Goal: Transaction & Acquisition: Purchase product/service

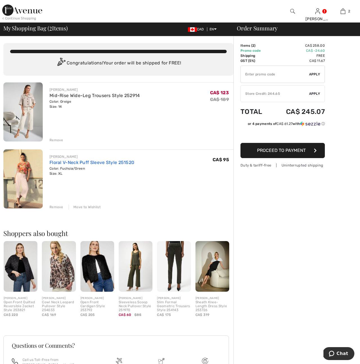
click at [61, 163] on link "Floral V-Neck Puff Sleeve Style 251520" at bounding box center [92, 162] width 85 height 5
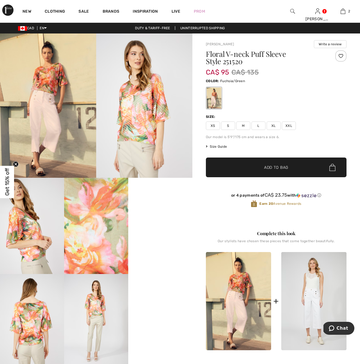
click at [292, 126] on span "XXL" at bounding box center [289, 126] width 14 height 8
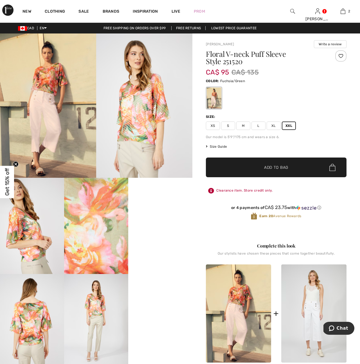
click at [279, 166] on span "Add to Bag" at bounding box center [276, 168] width 24 height 6
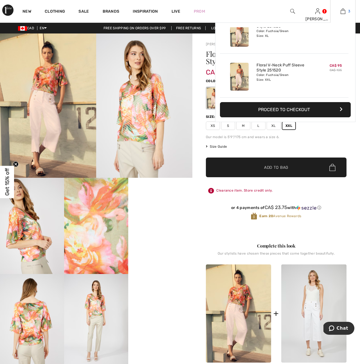
click at [344, 12] on img at bounding box center [343, 11] width 5 height 7
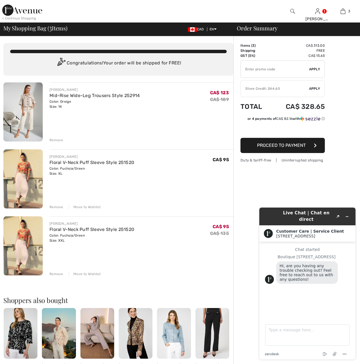
click at [55, 208] on div "Remove" at bounding box center [57, 207] width 14 height 5
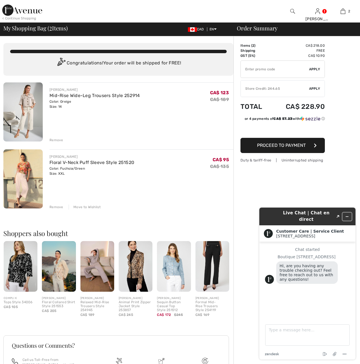
click at [348, 215] on icon "Minimize widget" at bounding box center [347, 217] width 4 height 4
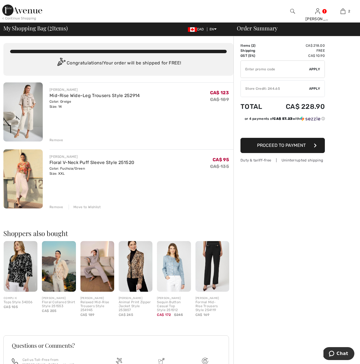
click at [246, 69] on input "TEXT" at bounding box center [275, 69] width 68 height 17
type input "EXTRA20"
click at [312, 69] on span "Apply" at bounding box center [314, 69] width 11 height 5
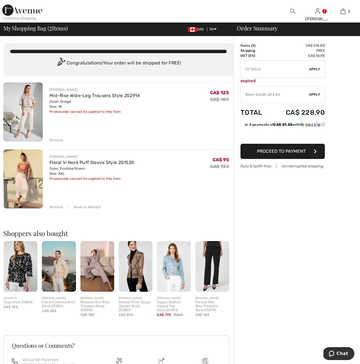
click at [319, 94] on span "Apply" at bounding box center [314, 94] width 11 height 5
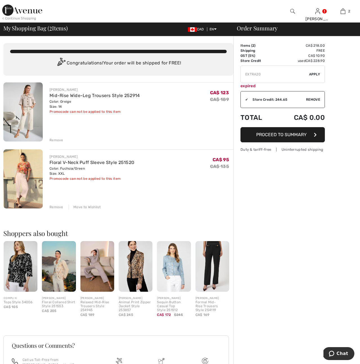
click at [296, 134] on span "Proceed to Summary" at bounding box center [281, 134] width 50 height 5
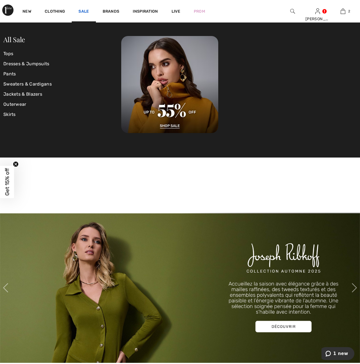
click at [84, 11] on link "Sale" at bounding box center [84, 12] width 10 height 6
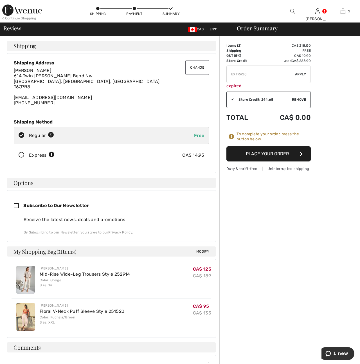
click at [277, 154] on button "Place Your Order" at bounding box center [269, 153] width 84 height 15
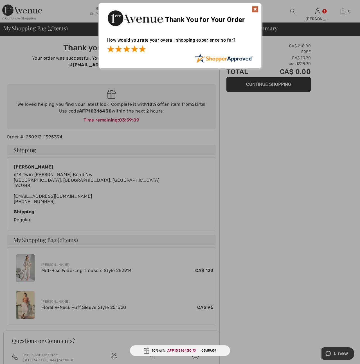
click at [141, 51] on span at bounding box center [142, 49] width 7 height 7
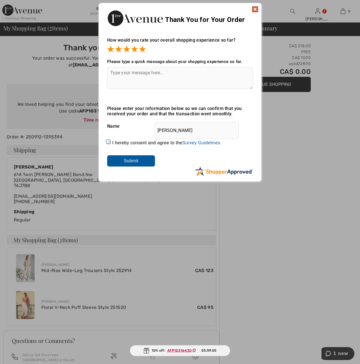
click at [134, 163] on input "Submit" at bounding box center [131, 160] width 48 height 11
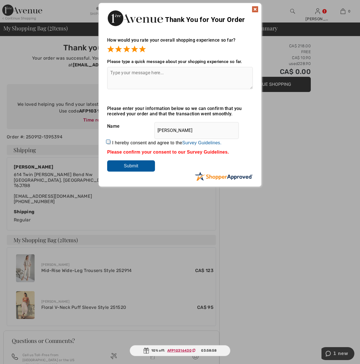
click at [254, 9] on img at bounding box center [255, 9] width 7 height 7
